Goal: Task Accomplishment & Management: Use online tool/utility

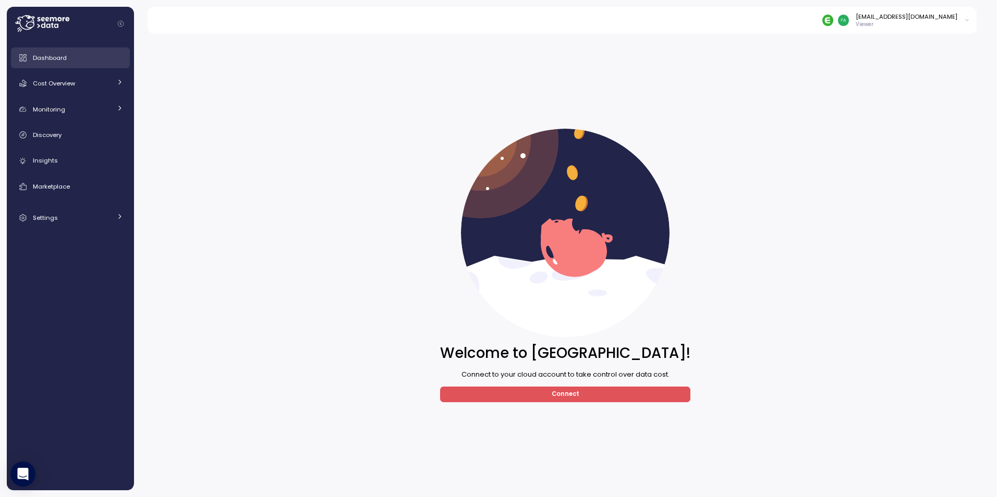
click at [40, 57] on span "Dashboard" at bounding box center [50, 58] width 34 height 8
click at [50, 83] on span "Cost Overview" at bounding box center [54, 83] width 42 height 8
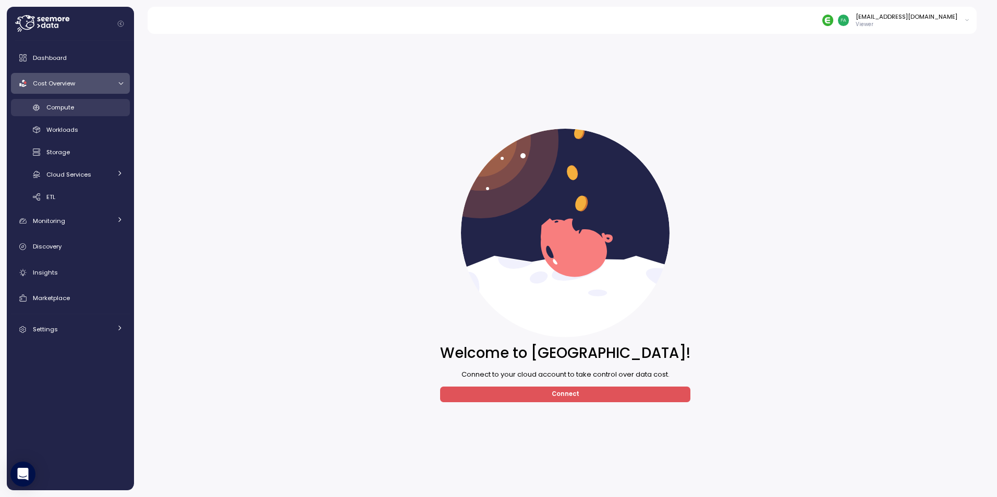
click at [43, 105] on link "Compute" at bounding box center [70, 107] width 119 height 17
click at [554, 390] on span "Connect" at bounding box center [565, 394] width 28 height 14
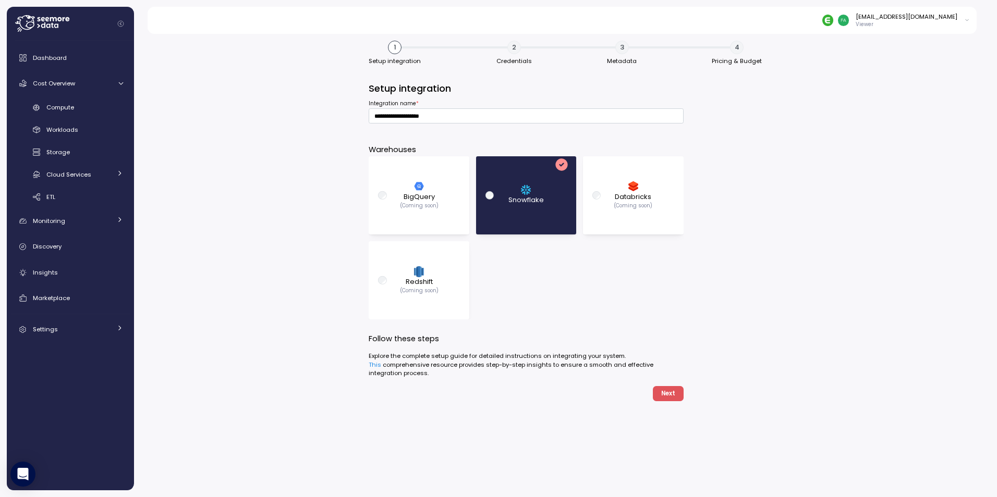
click at [523, 204] on p "Snowflake" at bounding box center [525, 200] width 35 height 10
click at [661, 390] on button "Next" at bounding box center [668, 393] width 30 height 15
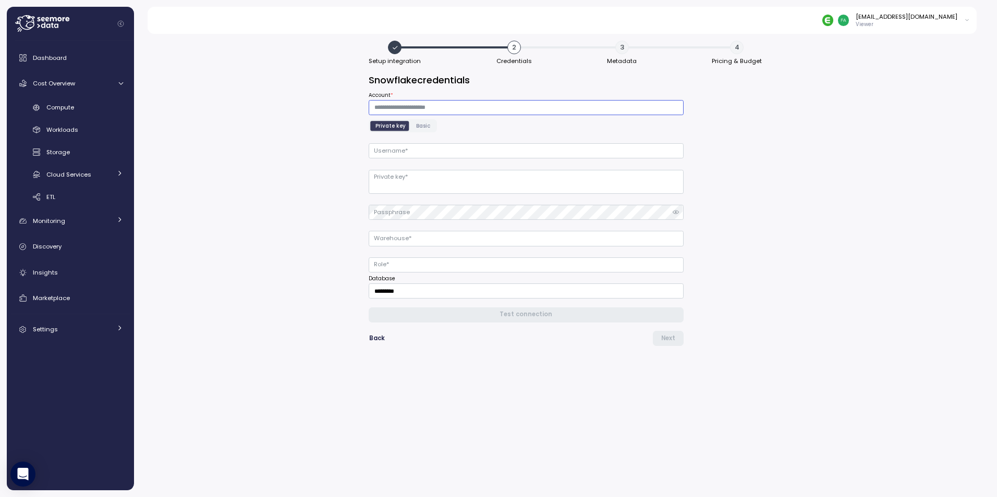
click at [432, 109] on input "Account *" at bounding box center [526, 107] width 314 height 15
